Goal: Navigation & Orientation: Go to known website

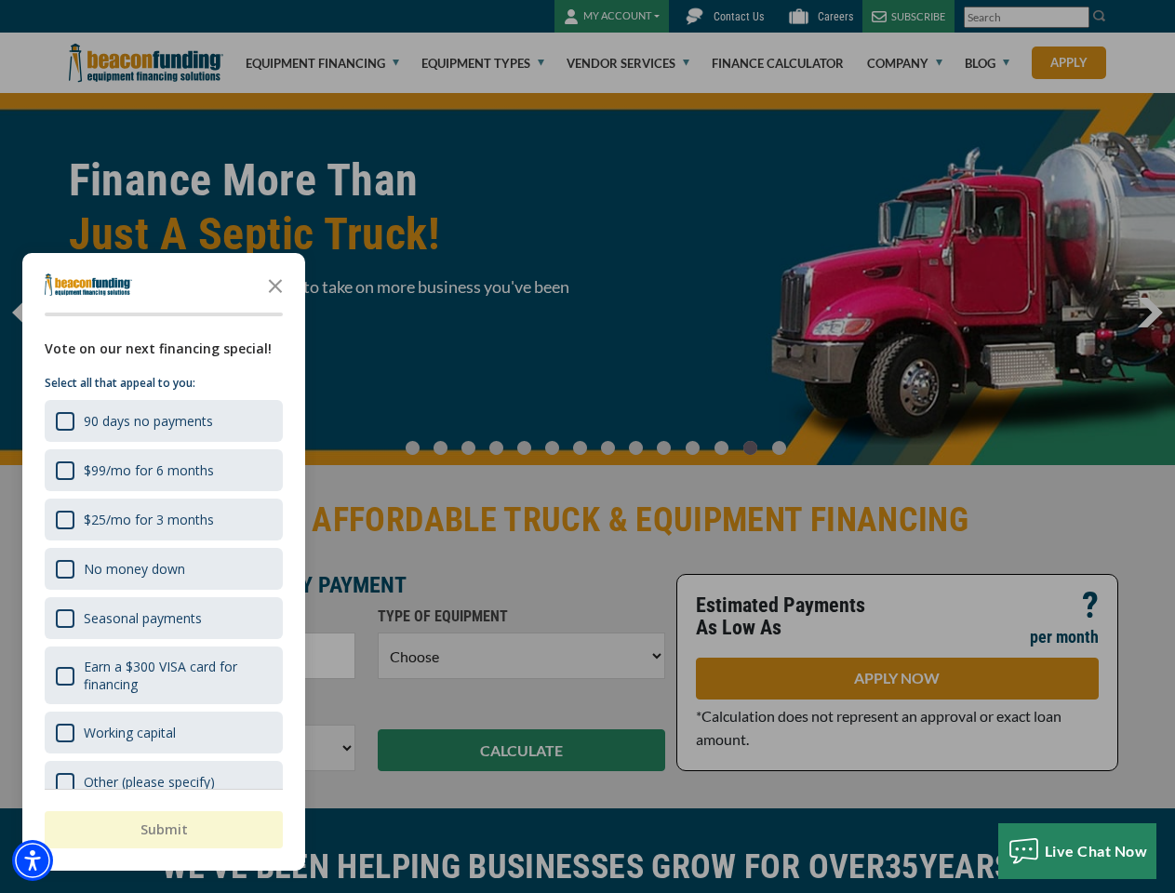
click at [587, 447] on div "button" at bounding box center [587, 446] width 1175 height 893
click at [33, 861] on img "Accessibility Menu" at bounding box center [32, 860] width 41 height 41
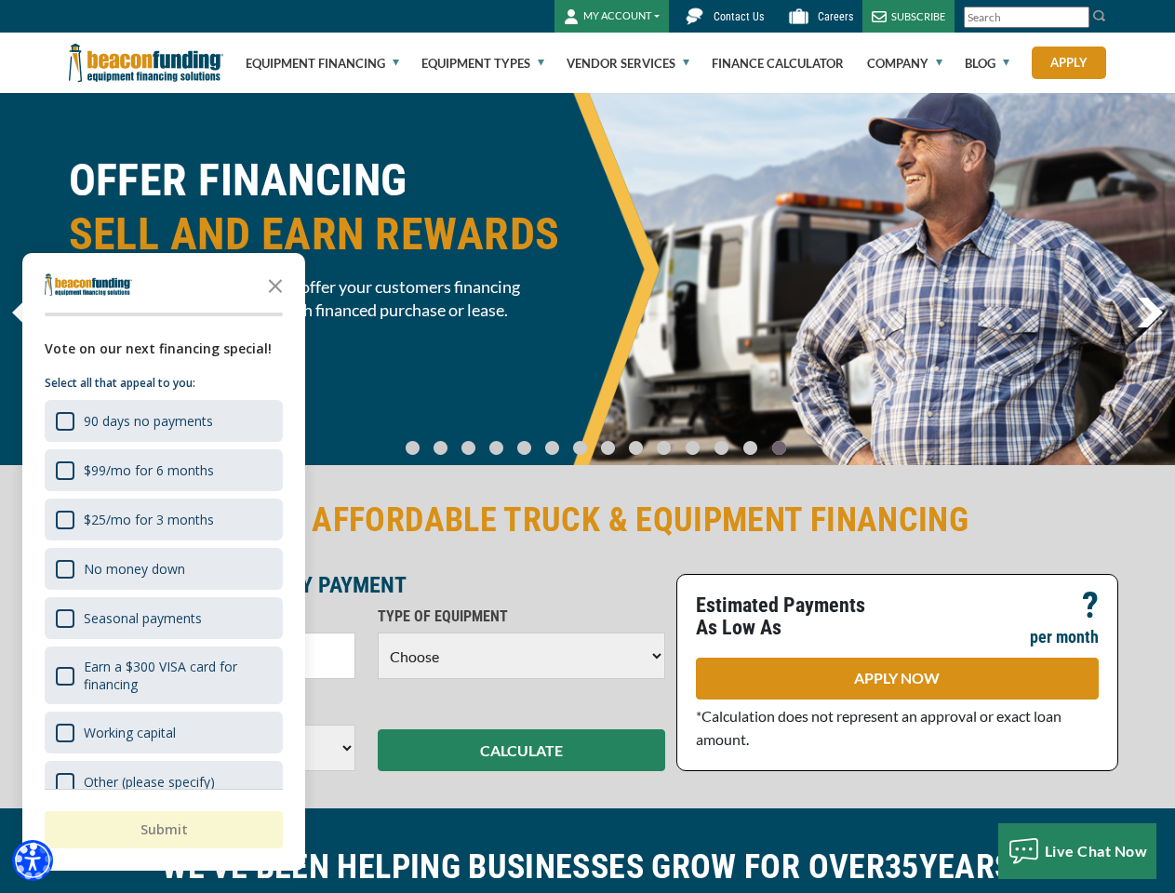
click at [587, 447] on body "Skip to main content Enable accessibility for low vision Open the accessibility…" at bounding box center [587, 446] width 1175 height 893
